Goal: Transaction & Acquisition: Purchase product/service

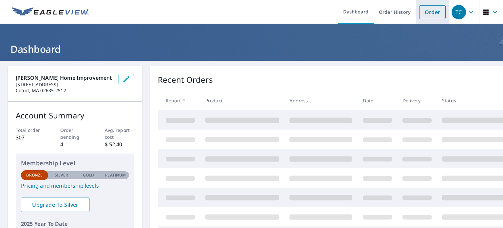
click at [427, 14] on link "Order" at bounding box center [432, 12] width 27 height 14
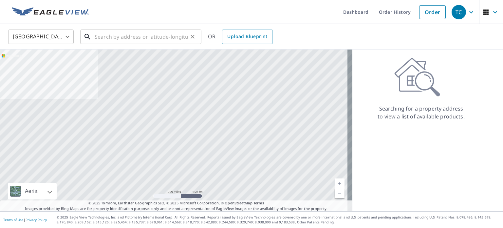
click at [111, 37] on input "text" at bounding box center [141, 37] width 93 height 18
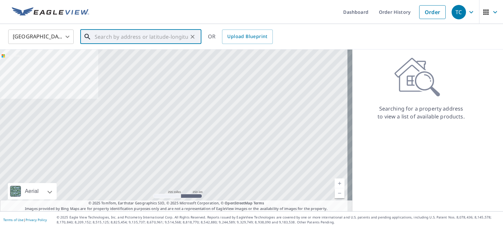
paste input "[STREET_ADDRESS]"
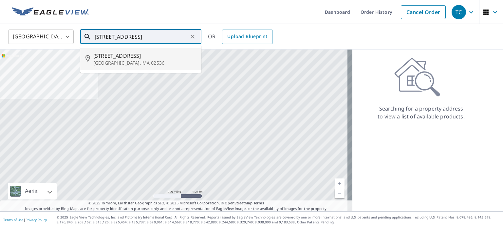
click at [134, 59] on span "[STREET_ADDRESS]" at bounding box center [144, 56] width 103 height 8
type input "[STREET_ADDRESS]"
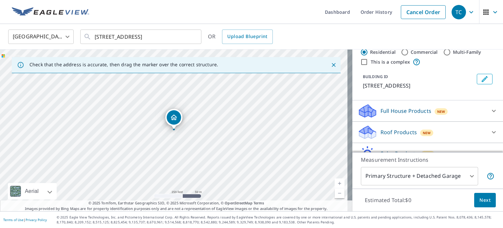
scroll to position [33, 0]
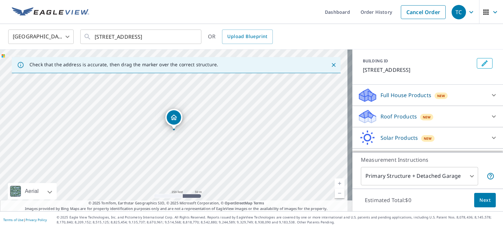
click at [486, 103] on div at bounding box center [494, 95] width 16 height 16
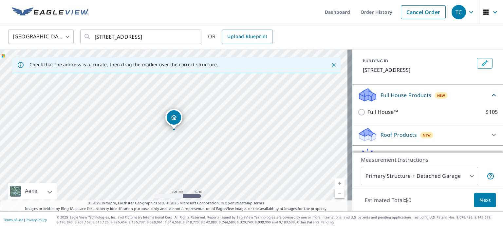
scroll to position [65, 0]
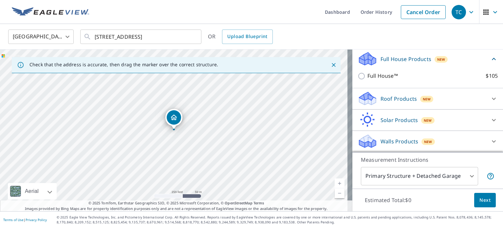
click at [466, 143] on div "Walls Products New" at bounding box center [422, 140] width 128 height 15
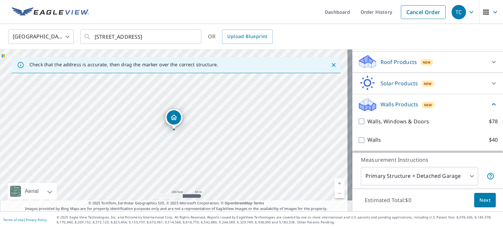
scroll to position [113, 0]
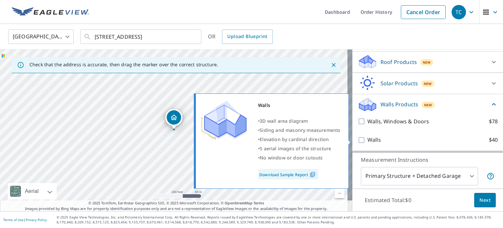
click at [358, 141] on input "Walls $40" at bounding box center [363, 140] width 10 height 8
checkbox input "true"
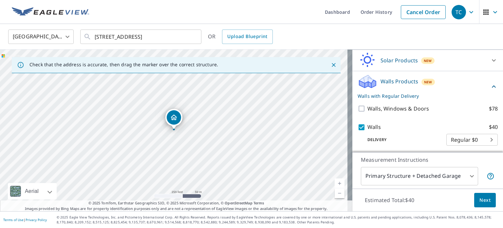
scroll to position [137, 0]
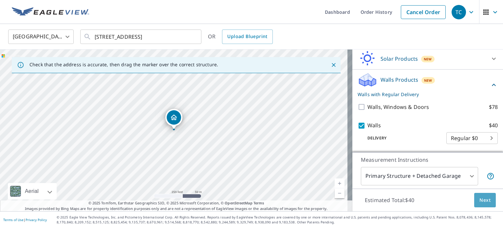
click at [482, 203] on span "Next" at bounding box center [484, 200] width 11 height 8
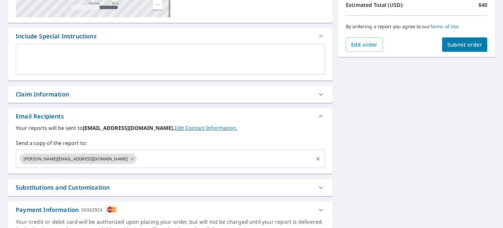
scroll to position [164, 0]
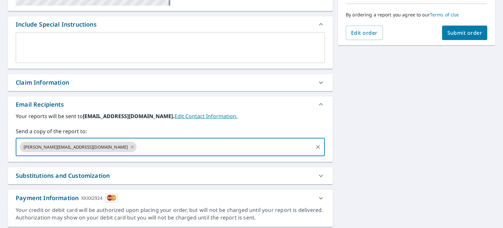
click at [138, 148] on input "text" at bounding box center [225, 146] width 175 height 12
type input "[EMAIL_ADDRESS][DOMAIN_NAME]"
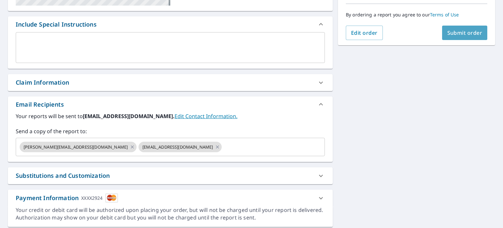
click at [462, 30] on span "Submit order" at bounding box center [464, 32] width 35 height 7
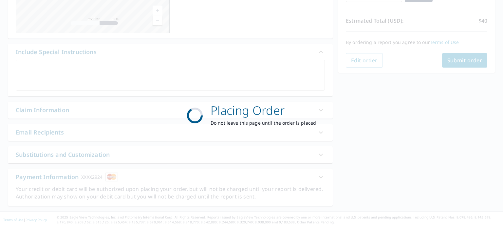
scroll to position [136, 0]
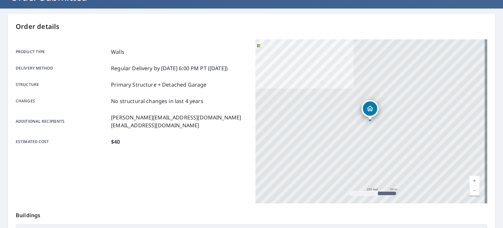
scroll to position [5, 0]
